Goal: Task Accomplishment & Management: Complete application form

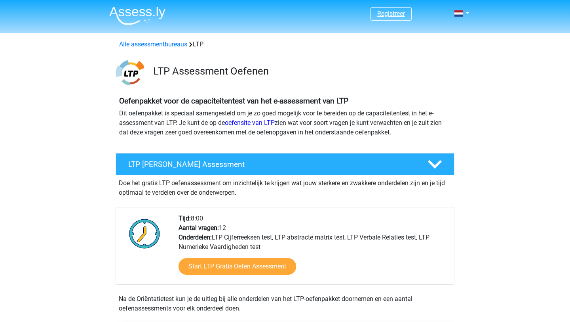
click at [403, 17] on link "Registreer" at bounding box center [391, 14] width 28 height 8
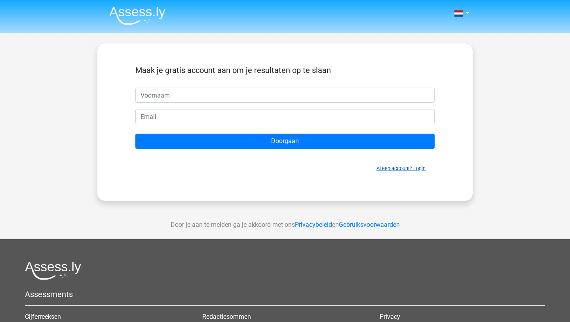
click at [394, 170] on link "Al een account? Login" at bounding box center [401, 168] width 49 height 6
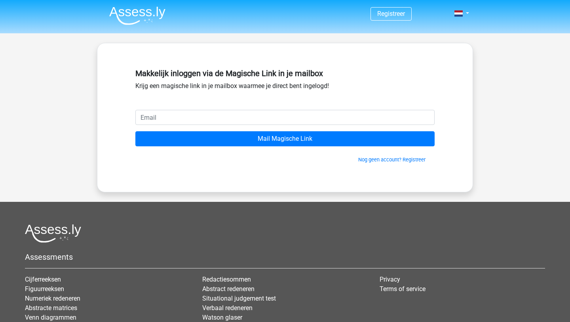
click at [272, 119] on input "email" at bounding box center [284, 117] width 299 height 15
type input "amberdefeijter@gmail.com"
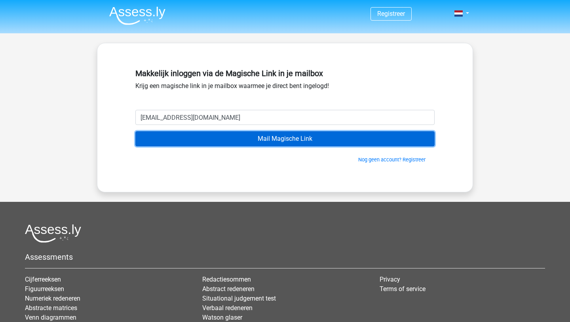
click at [272, 144] on input "Mail Magische Link" at bounding box center [284, 138] width 299 height 15
